Goal: Task Accomplishment & Management: Complete application form

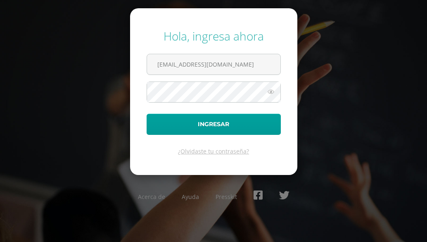
type input "[EMAIL_ADDRESS][DOMAIN_NAME]"
click at [147, 114] on button "Ingresar" at bounding box center [214, 124] width 134 height 21
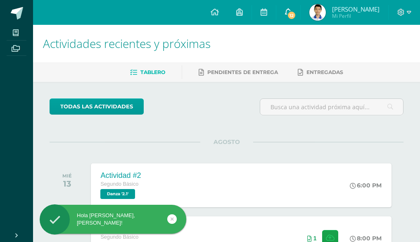
click at [295, 9] on link "12" at bounding box center [288, 12] width 24 height 25
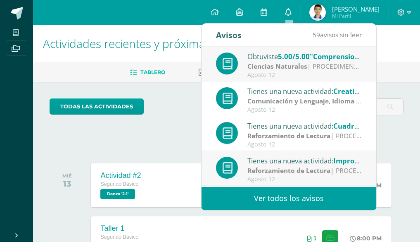
click at [290, 14] on icon at bounding box center [288, 11] width 7 height 7
click at [173, 101] on div "todas las Actividades" at bounding box center [121, 110] width 150 height 24
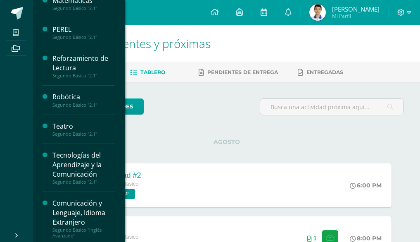
scroll to position [361, 0]
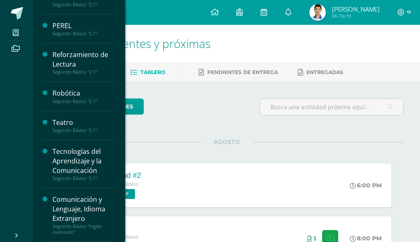
click at [58, 157] on div "Tecnologías del Aprendizaje y la Comunicación" at bounding box center [83, 161] width 63 height 28
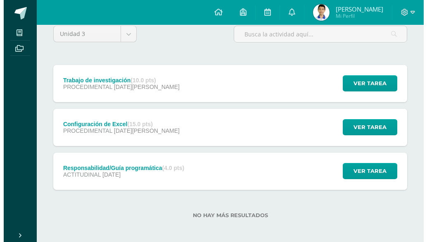
scroll to position [78, 0]
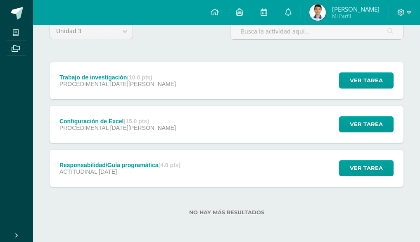
click at [179, 73] on div "Trabajo de investigación (10.0 pts) PROCEDIMENTAL [DATE][PERSON_NAME] Ver tarea…" at bounding box center [227, 80] width 354 height 37
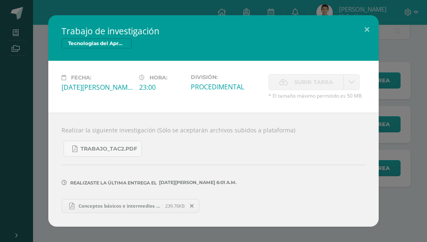
click at [401, 76] on div "Trabajo de investigación Tecnologías del Aprendizaje y la Comunicación Fecha: […" at bounding box center [213, 120] width 420 height 211
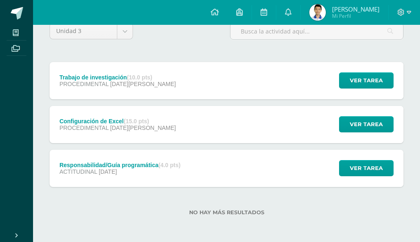
click at [169, 132] on div "Configuración de Excel (15.0 pts) PROCEDIMENTAL 06 de Agosto Ver tarea Configur…" at bounding box center [227, 124] width 354 height 37
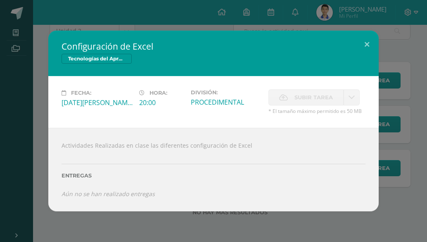
click at [296, 99] on span "Subir tarea" at bounding box center [313, 97] width 38 height 15
click at [306, 97] on span "Subir tarea" at bounding box center [313, 97] width 38 height 15
click at [411, 104] on div "Configuración de Excel Tecnologías del Aprendizaje y la Comunicación Fecha: Mié…" at bounding box center [213, 121] width 420 height 180
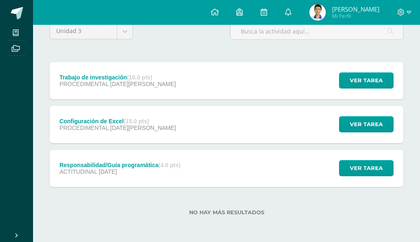
click at [203, 162] on div "Responsabilidad/Guía programática (4.0 pts) ACTITUDINAL 27 de Julio Ver tarea R…" at bounding box center [227, 167] width 354 height 37
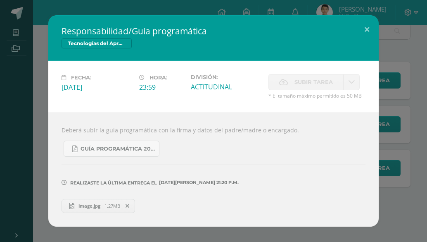
click at [384, 153] on div "Responsabilidad/Guía programática Tecnologías del Aprendizaje y la Comunicación…" at bounding box center [213, 120] width 420 height 211
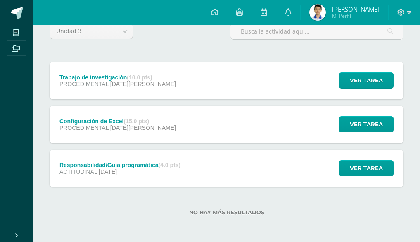
click at [265, 138] on div "Configuración de Excel (15.0 pts) PROCEDIMENTAL 06 de Agosto Ver tarea Configur…" at bounding box center [227, 124] width 354 height 37
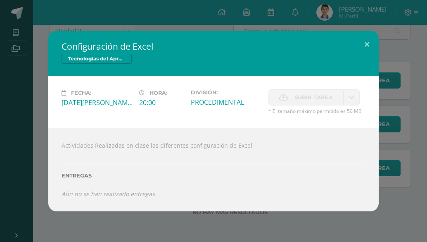
click at [320, 106] on div "Subir tarea" at bounding box center [316, 98] width 97 height 18
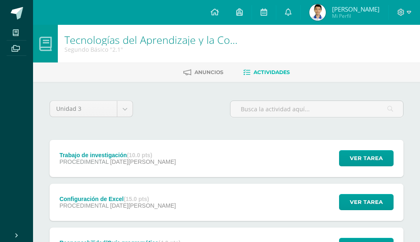
click at [278, 197] on div "Configuración de Excel (15.0 pts) PROCEDIMENTAL [DATE][PERSON_NAME] Ver tarea C…" at bounding box center [227, 201] width 354 height 37
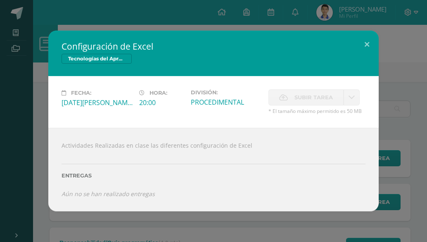
drag, startPoint x: 294, startPoint y: 224, endPoint x: 299, endPoint y: 232, distance: 9.5
click at [299, 232] on div "Configuración de Excel Tecnologías del Aprendizaje y la Comunicación Fecha: [DA…" at bounding box center [213, 121] width 427 height 242
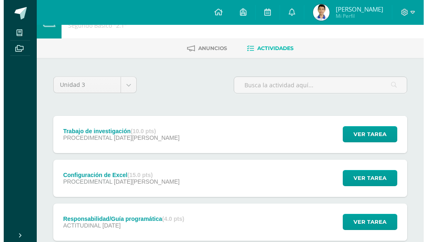
scroll to position [41, 0]
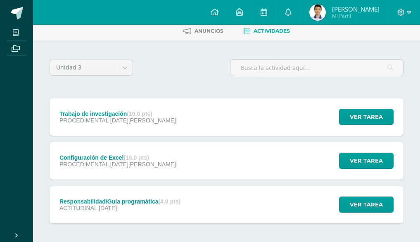
click at [278, 155] on div "Configuración de Excel (15.0 pts) PROCEDIMENTAL 06 de Agosto Ver tarea Configur…" at bounding box center [227, 160] width 354 height 37
